Goal: Navigation & Orientation: Go to known website

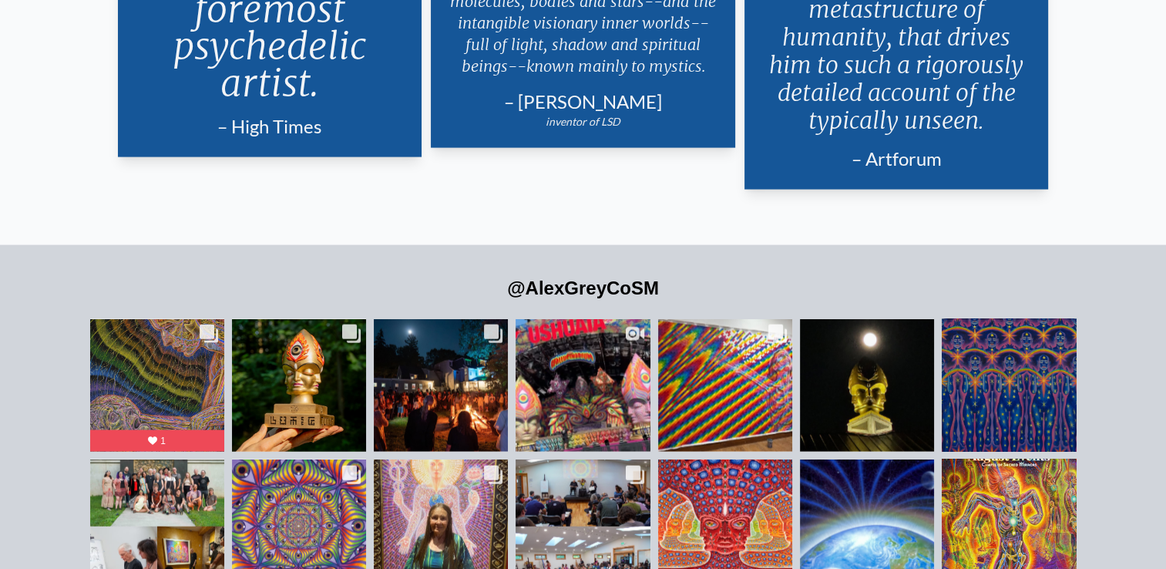
scroll to position [3248, 0]
